Goal: Obtain resource: Obtain resource

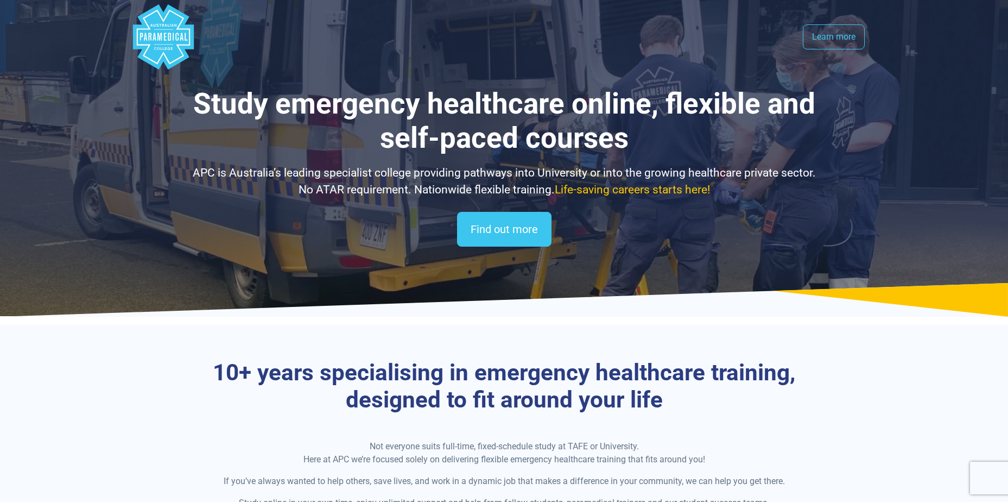
select select "**********"
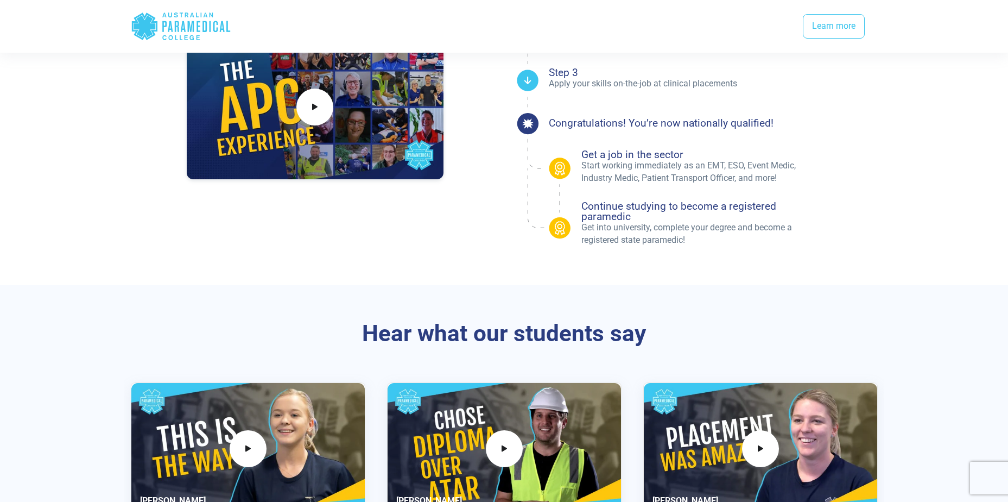
scroll to position [1140, 0]
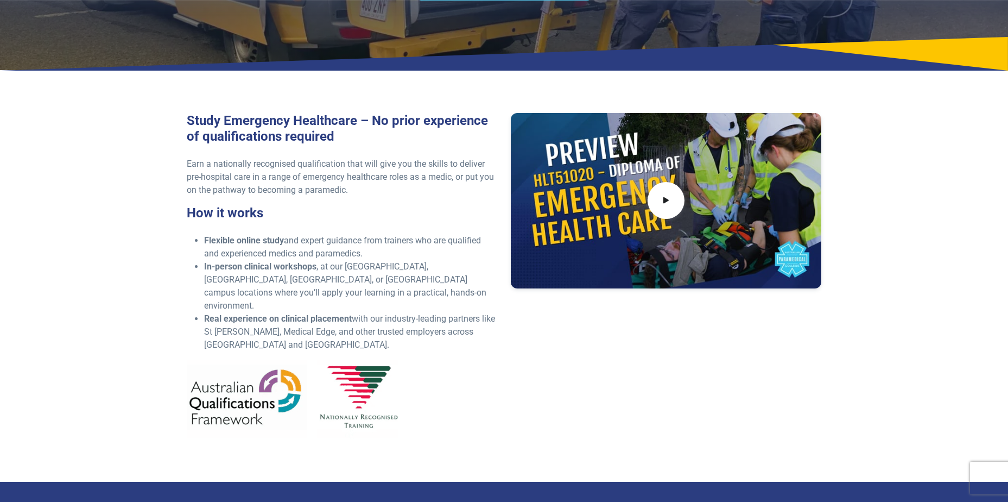
scroll to position [272, 0]
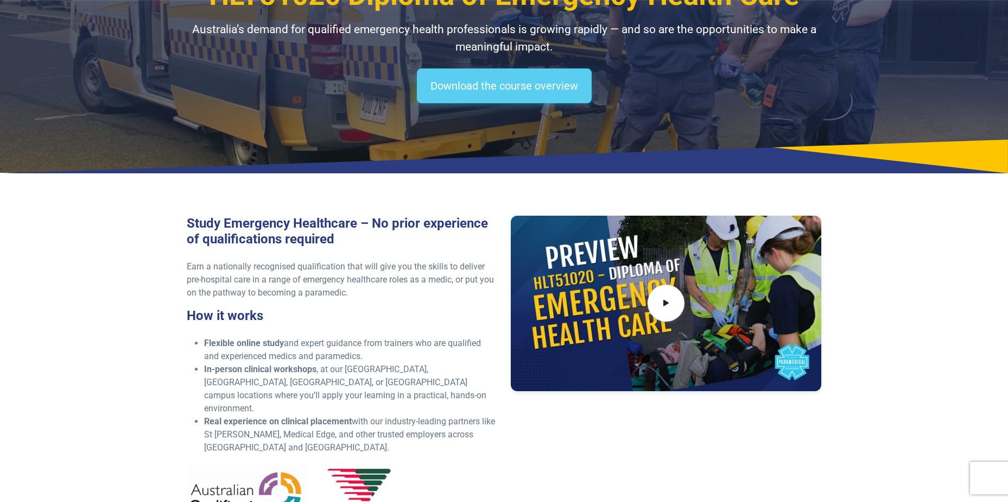
click at [540, 85] on link "Download the course overview" at bounding box center [504, 85] width 175 height 35
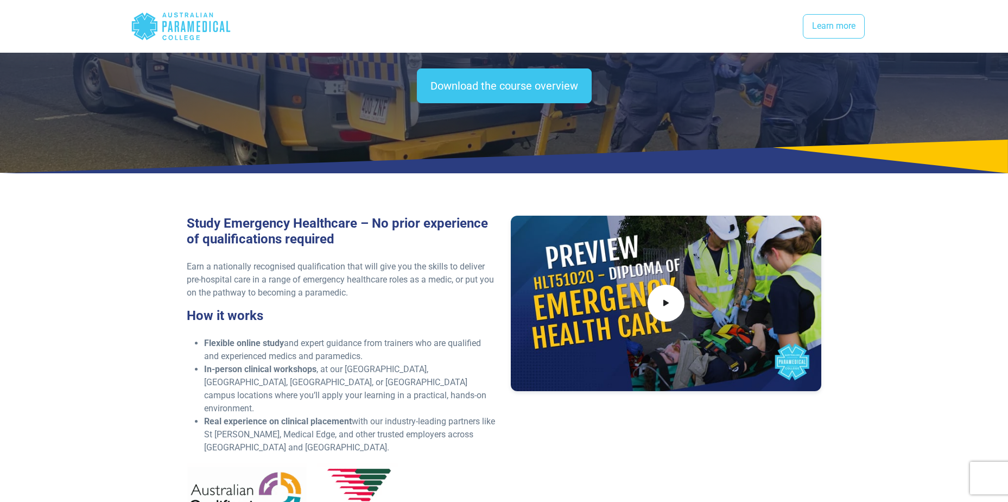
scroll to position [1443, 0]
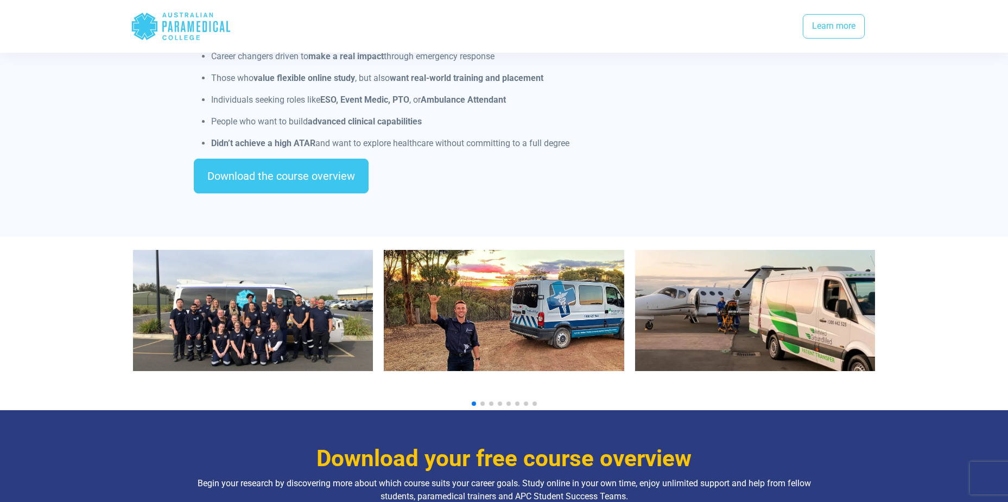
scroll to position [1086, 0]
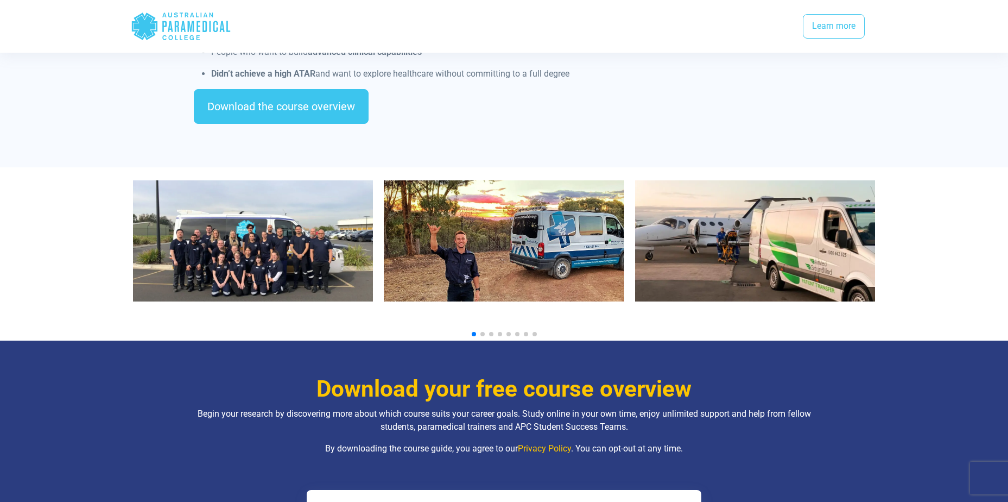
click at [483, 332] on span "Go to slide 2" at bounding box center [483, 334] width 4 height 4
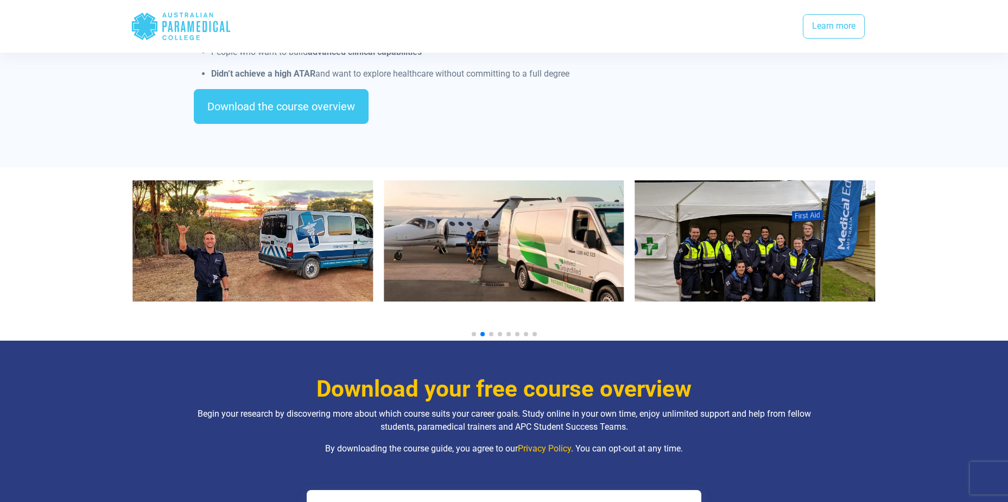
click at [491, 332] on span "Go to slide 3" at bounding box center [491, 334] width 4 height 4
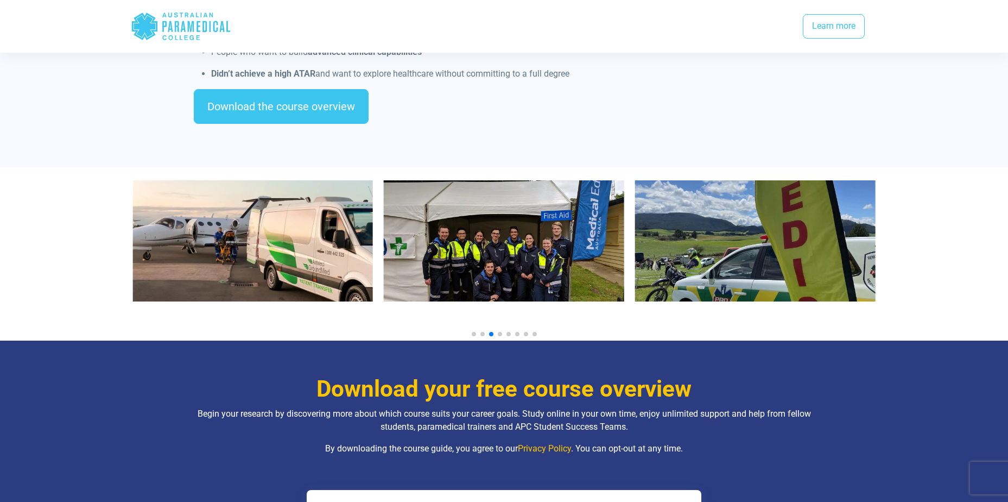
click at [499, 332] on span "Go to slide 4" at bounding box center [500, 334] width 4 height 4
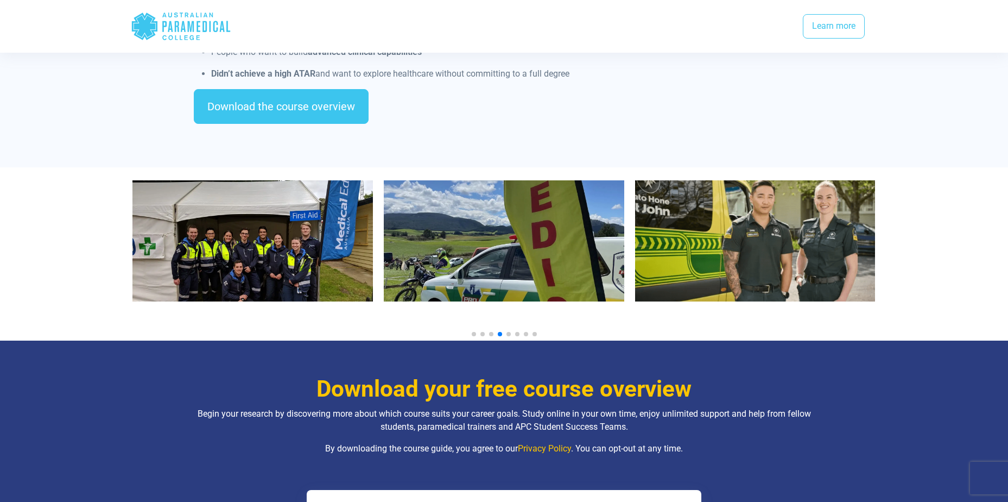
click at [507, 332] on span "Go to slide 5" at bounding box center [509, 334] width 4 height 4
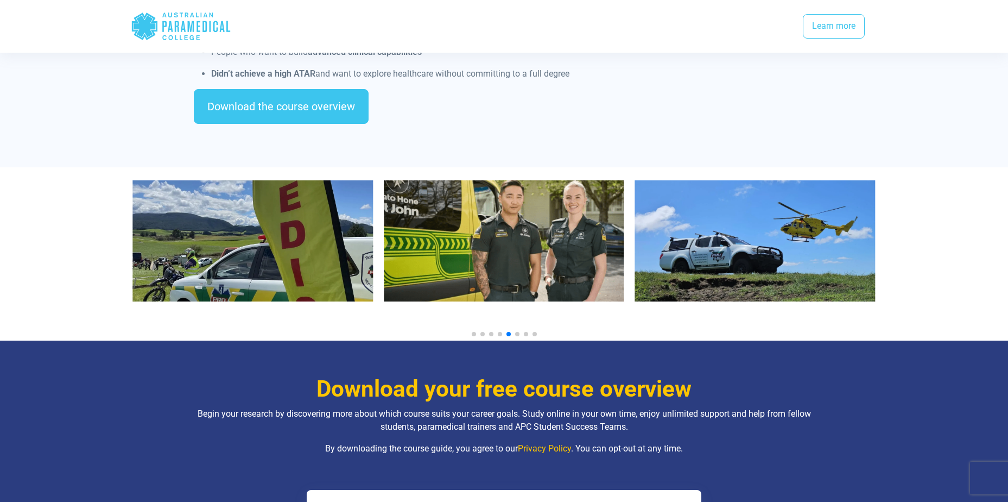
click at [516, 332] on span "Go to slide 6" at bounding box center [517, 334] width 4 height 4
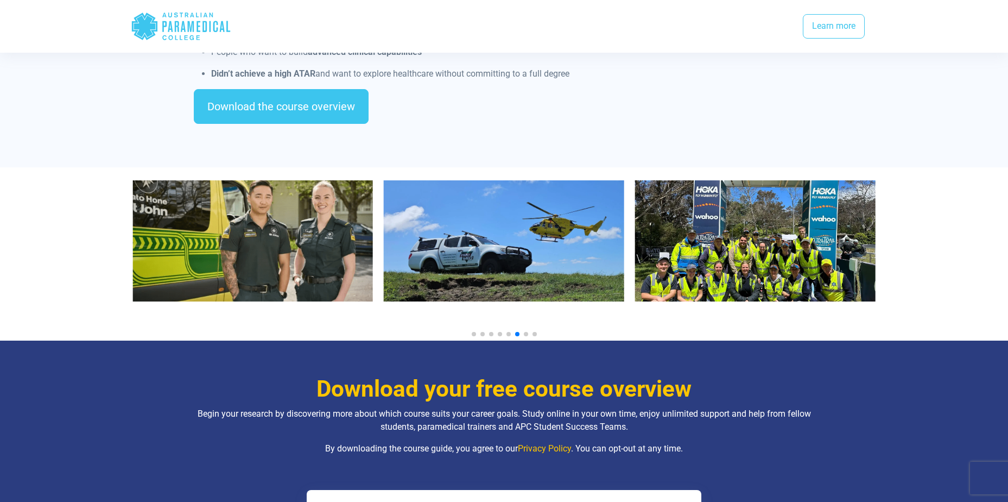
click at [527, 332] on span "Go to slide 7" at bounding box center [526, 334] width 4 height 4
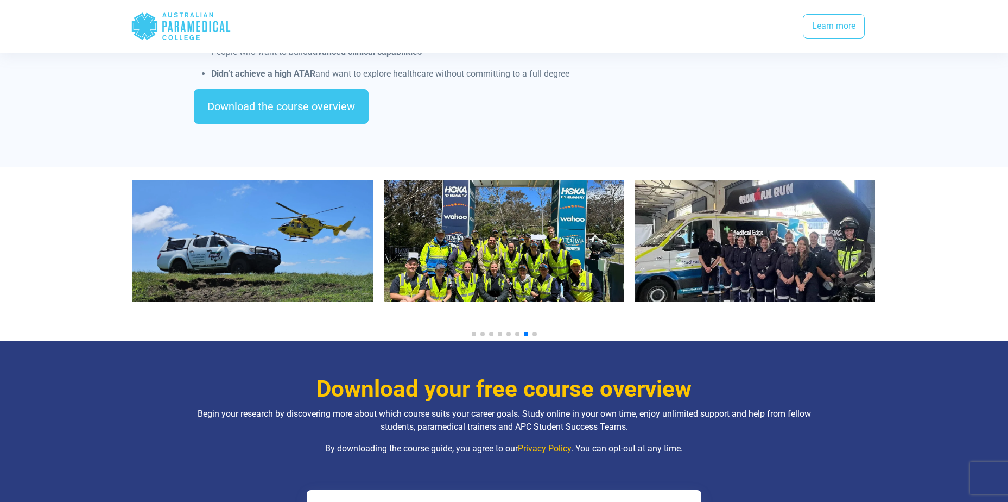
click at [533, 332] on span "Go to slide 8" at bounding box center [535, 334] width 4 height 4
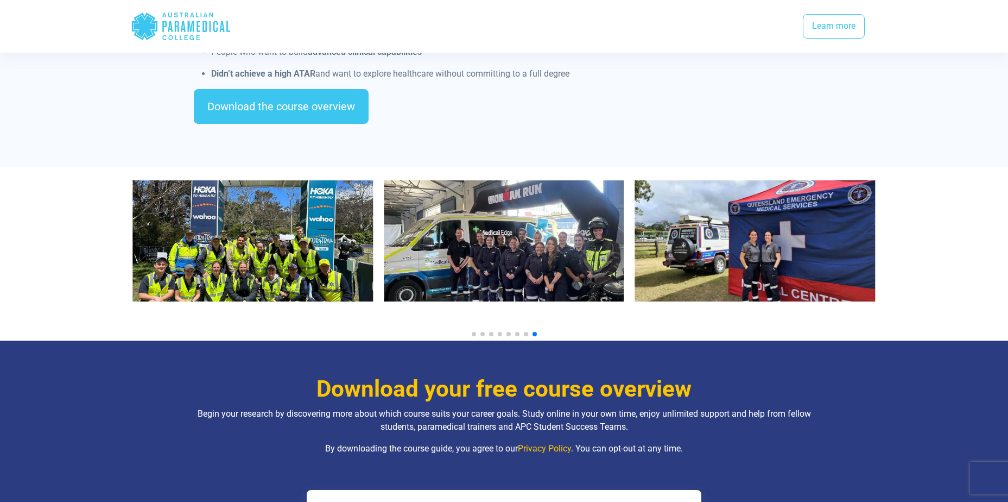
click at [608, 211] on img "9 / 10" at bounding box center [504, 240] width 241 height 121
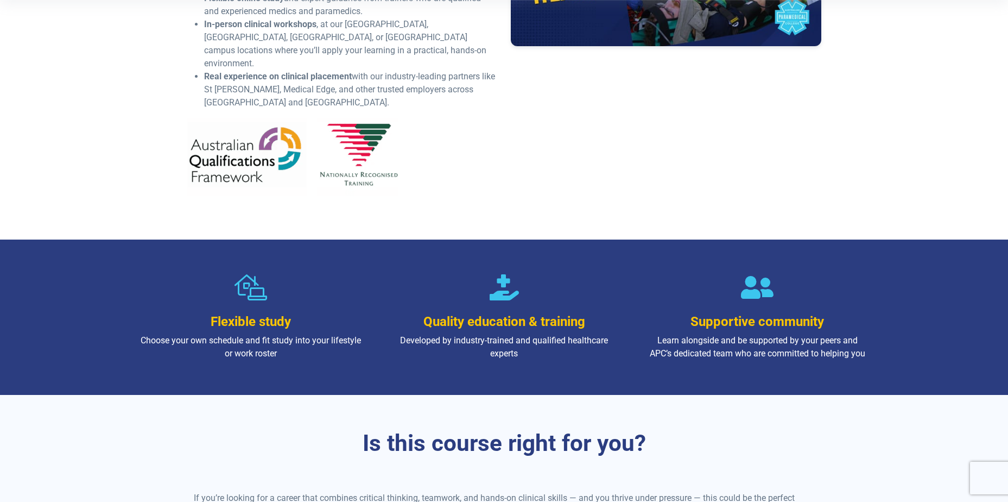
scroll to position [326, 0]
